Goal: Task Accomplishment & Management: Manage account settings

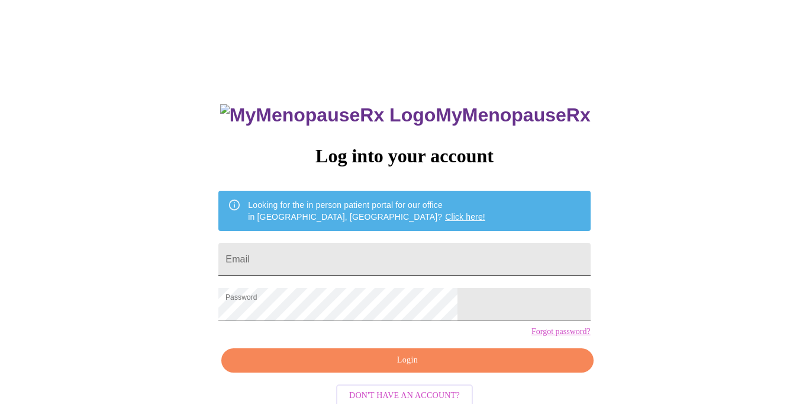
click at [346, 251] on input "Email" at bounding box center [405, 259] width 372 height 33
type input "[EMAIL_ADDRESS][PERSON_NAME][PERSON_NAME][DOMAIN_NAME]"
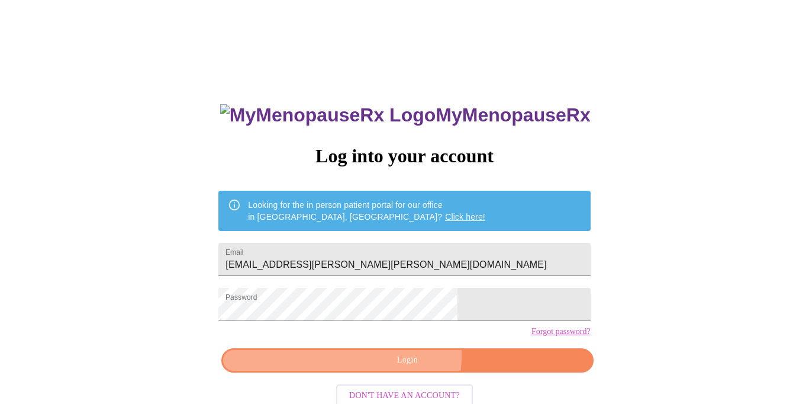
click at [387, 368] on span "Login" at bounding box center [407, 360] width 345 height 15
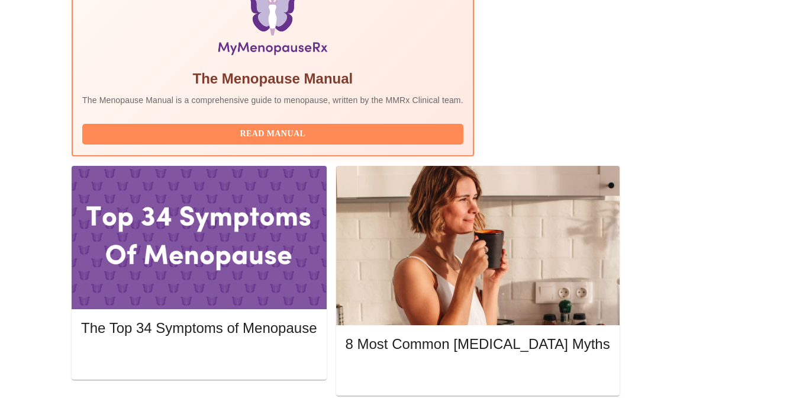
scroll to position [418, 0]
